Goal: Register for event/course

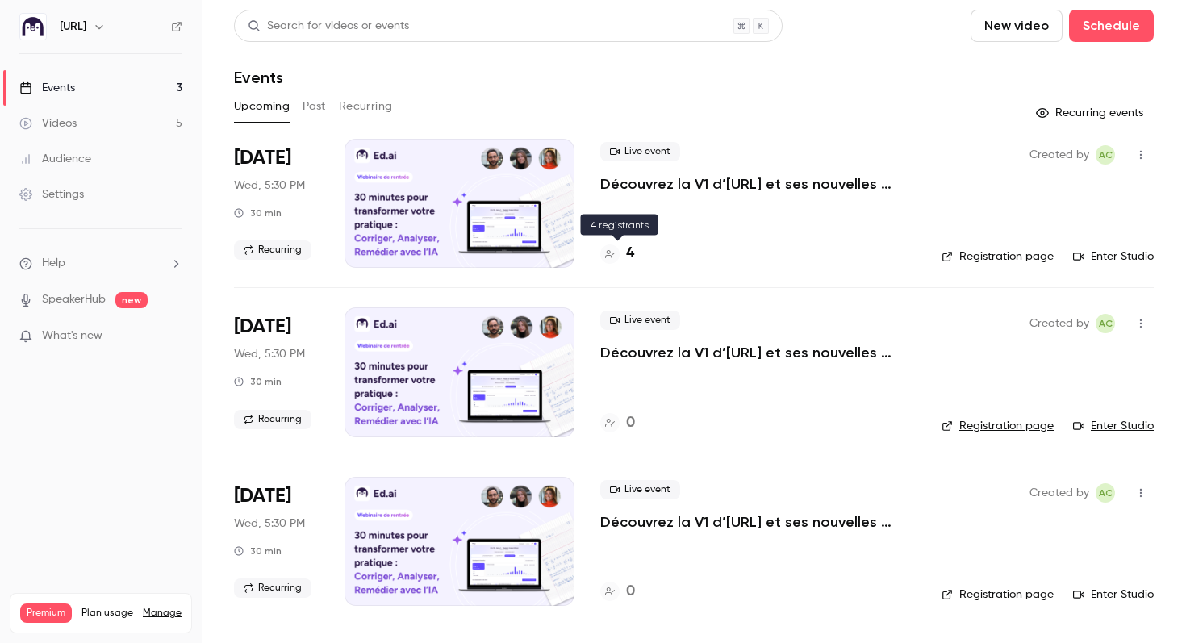
click at [629, 257] on h4 "4" at bounding box center [630, 254] width 8 height 22
